Goal: Find specific page/section: Find specific page/section

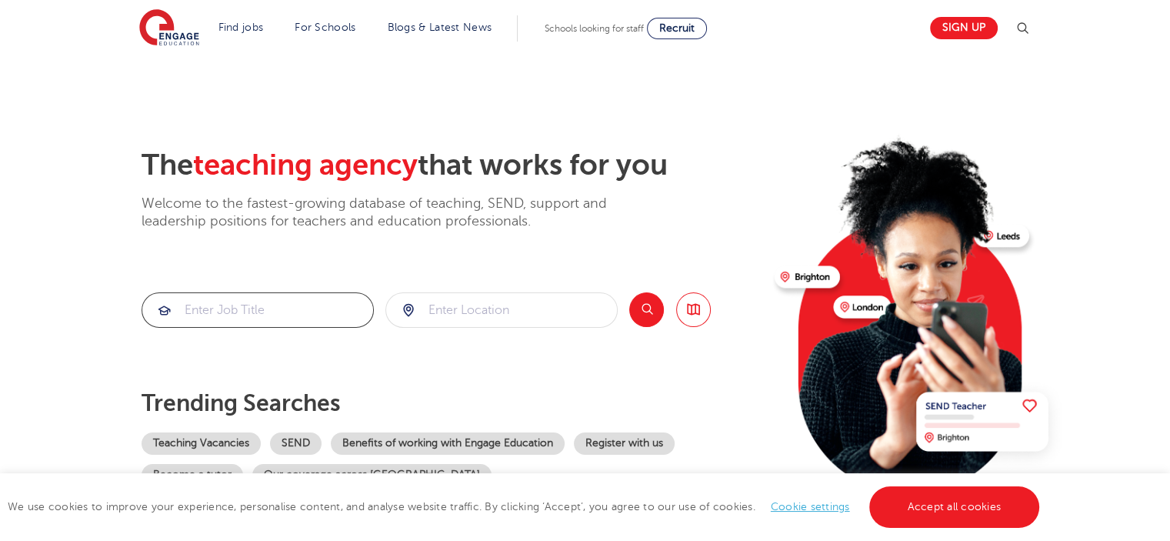
click at [278, 311] on input "search" at bounding box center [257, 310] width 231 height 34
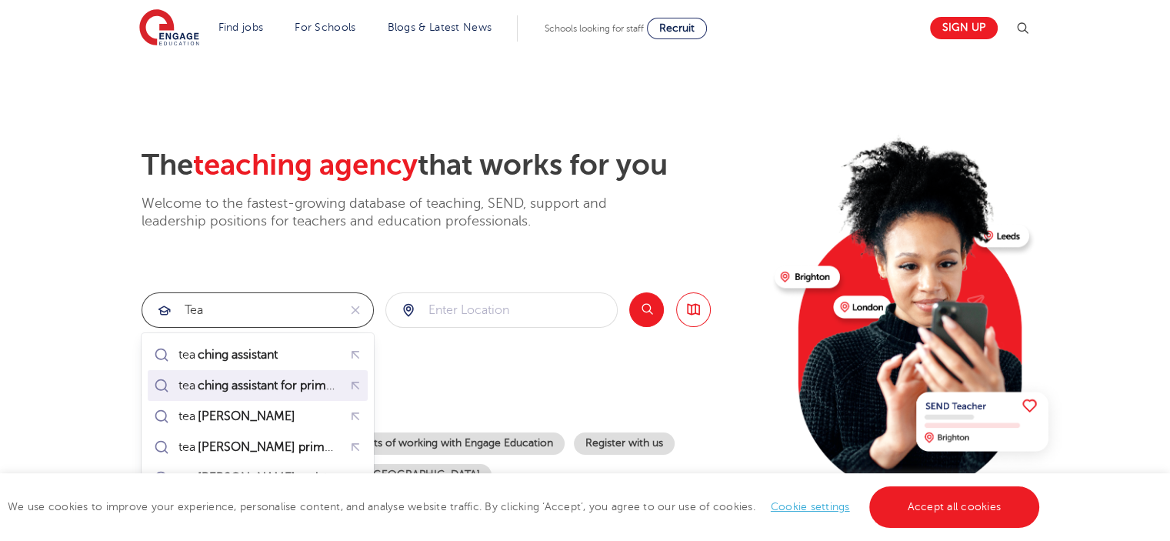
click at [242, 384] on mark "ching assistant for primary" at bounding box center [270, 385] width 150 height 18
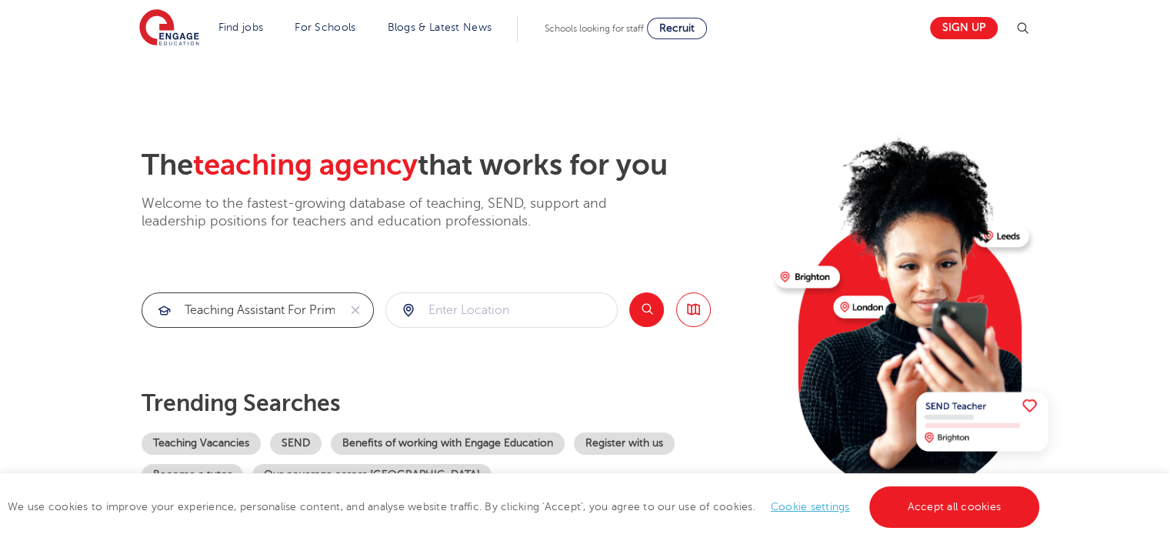
type input "teaching assistant for primary"
click at [474, 319] on input "search" at bounding box center [501, 310] width 231 height 34
click at [655, 305] on button "Search" at bounding box center [646, 309] width 35 height 35
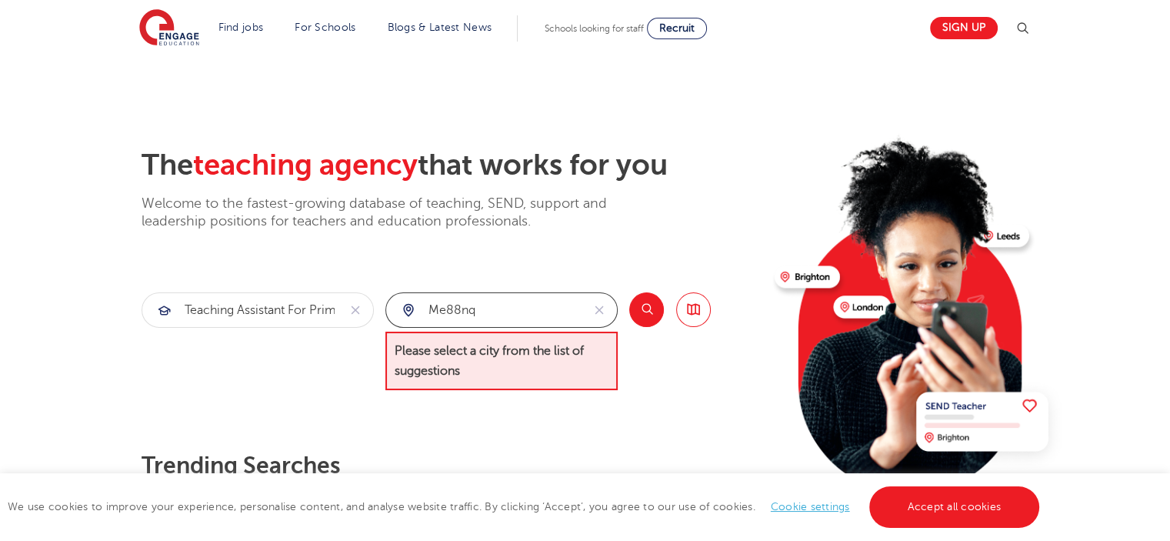
click at [537, 309] on input "me88nq" at bounding box center [483, 310] width 195 height 34
drag, startPoint x: 499, startPoint y: 312, endPoint x: 147, endPoint y: 344, distance: 353.0
click at [148, 344] on section "teaching assistant for primary me88nq Please select a city from the list of sug…" at bounding box center [426, 341] width 569 height 98
type input "medway"
click at [643, 310] on button "Search" at bounding box center [646, 309] width 35 height 35
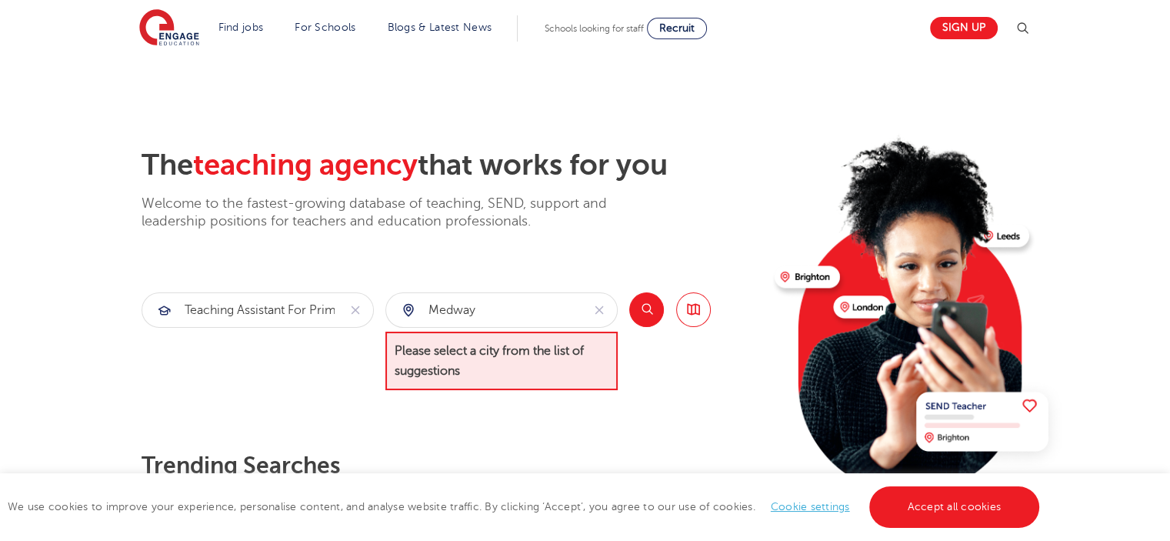
click at [474, 326] on form "medway" at bounding box center [501, 309] width 232 height 35
click at [404, 309] on div "medway" at bounding box center [483, 310] width 195 height 34
drag, startPoint x: 519, startPoint y: 316, endPoint x: 358, endPoint y: 316, distance: 160.8
click at [359, 316] on section "teaching assistant for primary medway Please select a city from the list of sug…" at bounding box center [426, 341] width 569 height 98
click at [703, 312] on link "Browse all Jobs" at bounding box center [693, 309] width 35 height 35
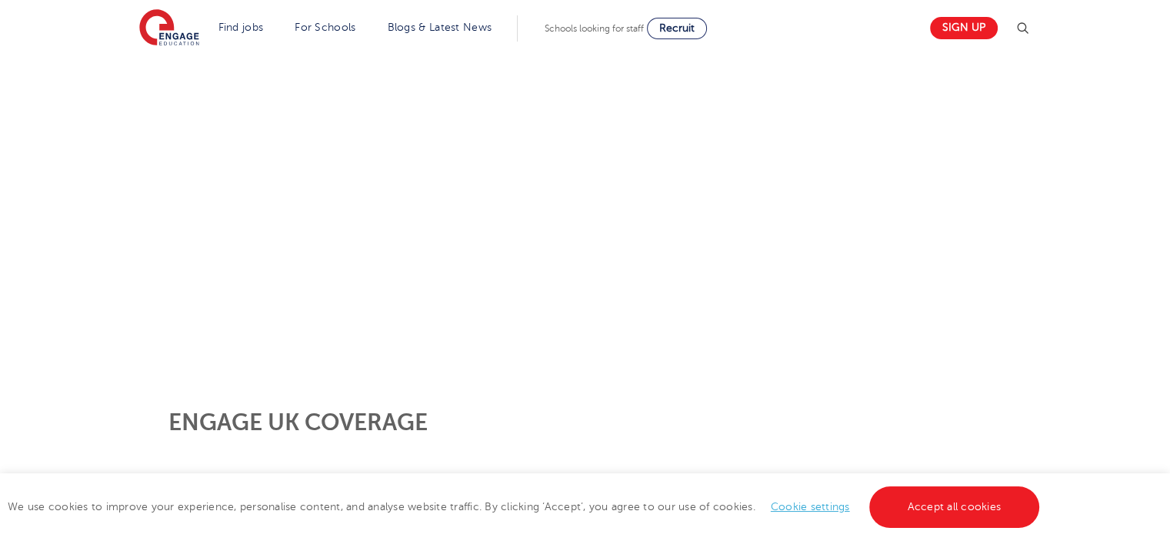
scroll to position [308, 0]
